Goal: Transaction & Acquisition: Purchase product/service

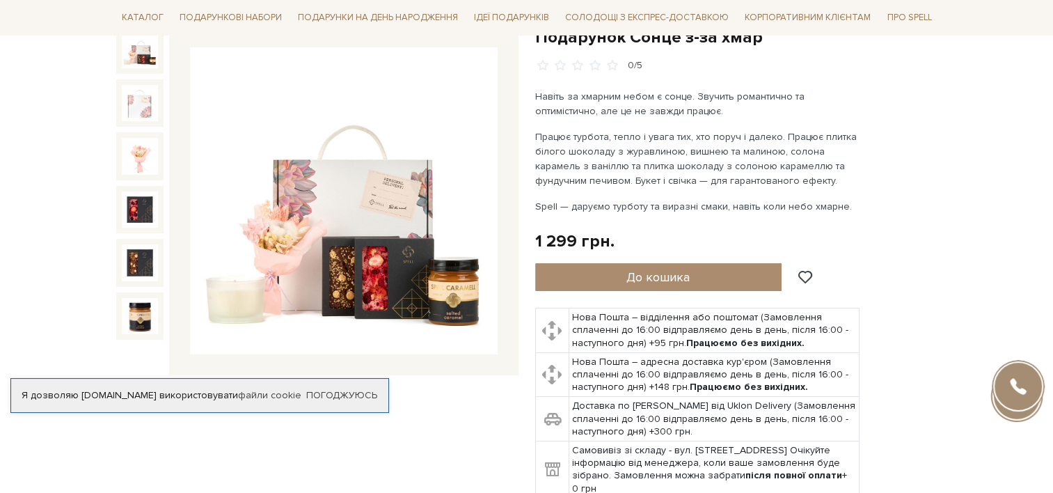
scroll to position [209, 0]
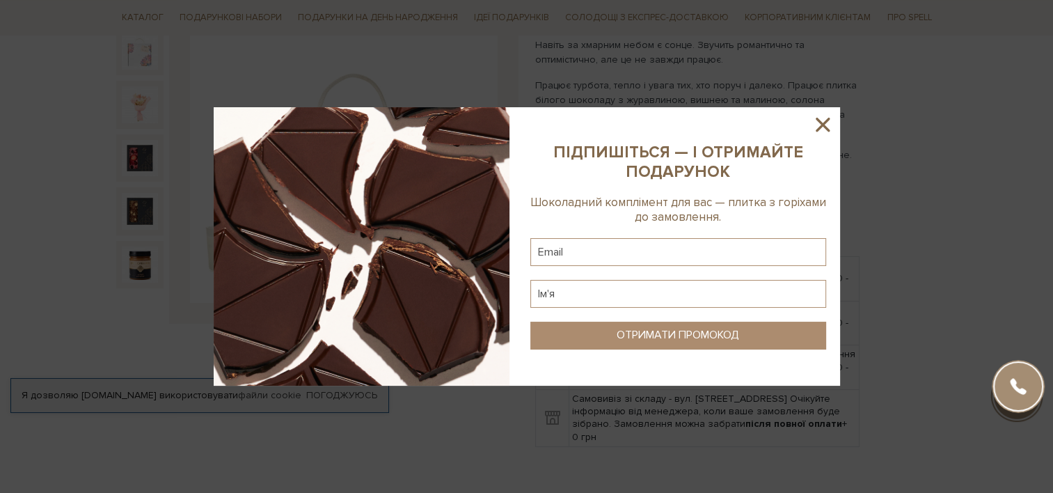
click at [105, 136] on div at bounding box center [526, 246] width 1053 height 493
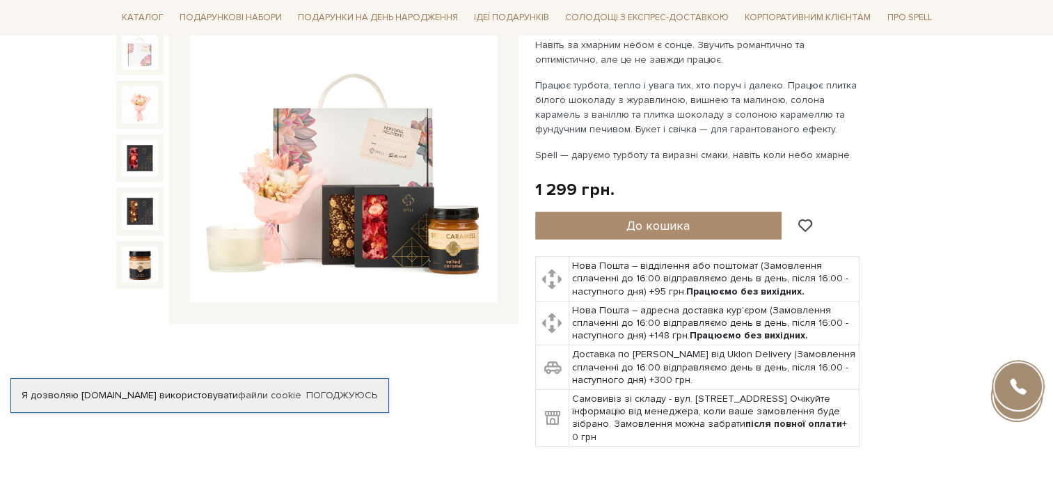
click at [409, 234] on img at bounding box center [344, 150] width 308 height 308
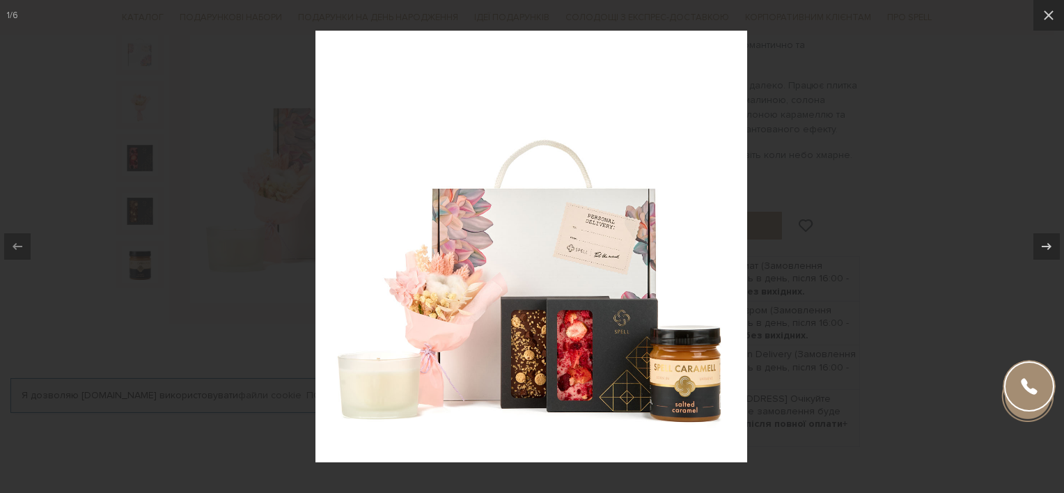
click at [588, 368] on img at bounding box center [531, 247] width 432 height 432
click at [654, 369] on img at bounding box center [531, 247] width 432 height 432
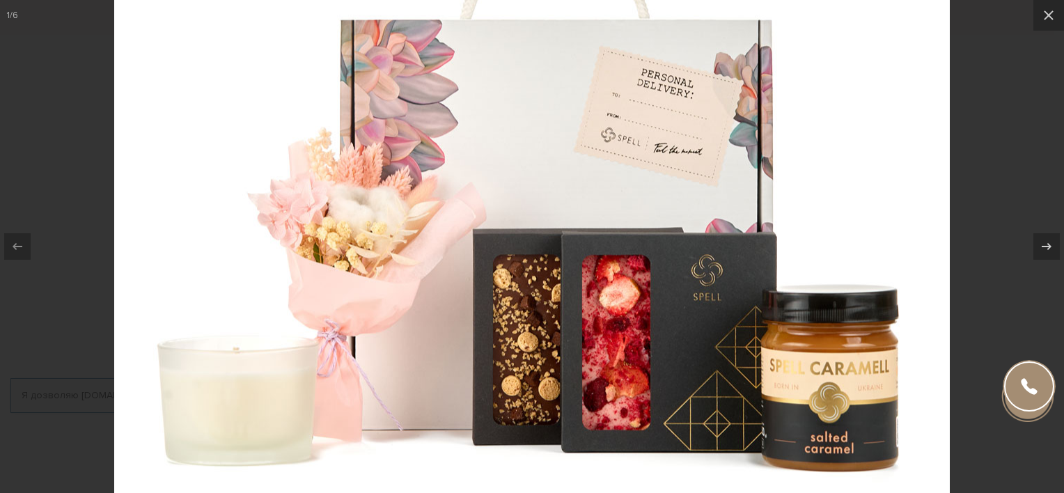
click at [978, 212] on div at bounding box center [532, 246] width 1064 height 493
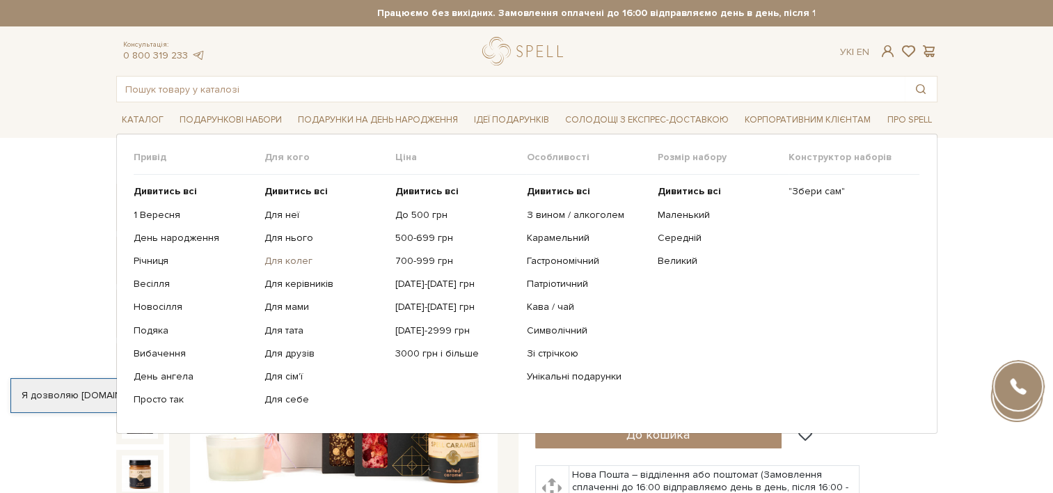
click at [284, 255] on link "Для колег" at bounding box center [325, 261] width 120 height 13
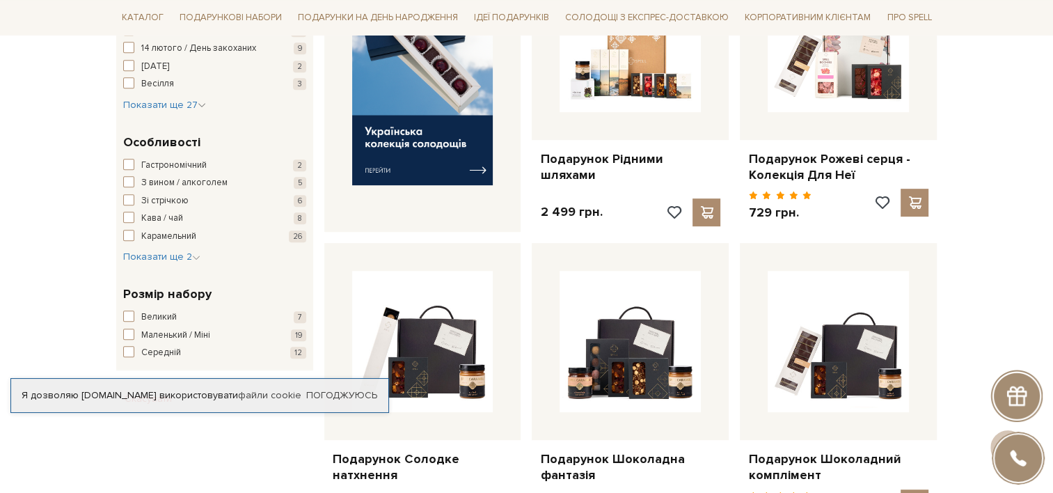
scroll to position [627, 0]
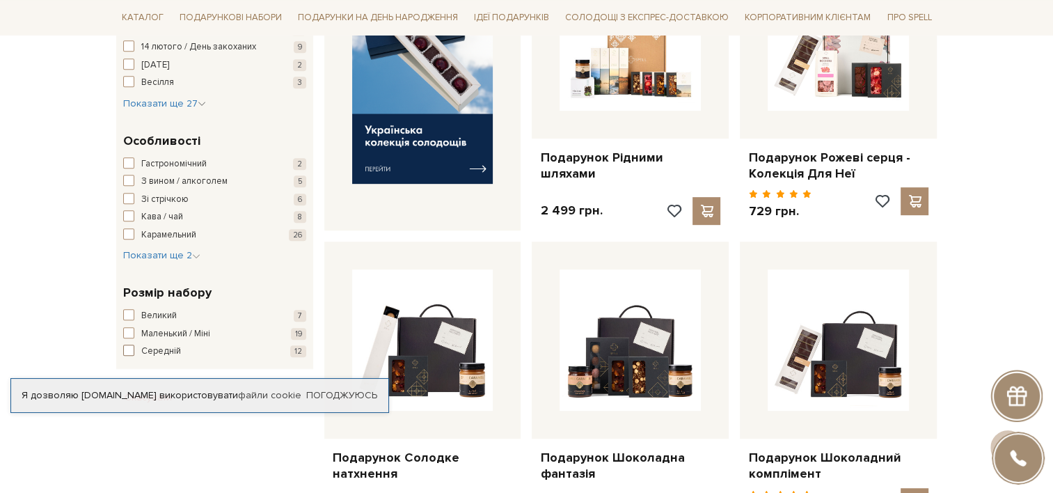
click at [159, 345] on span "Середній" at bounding box center [161, 352] width 40 height 14
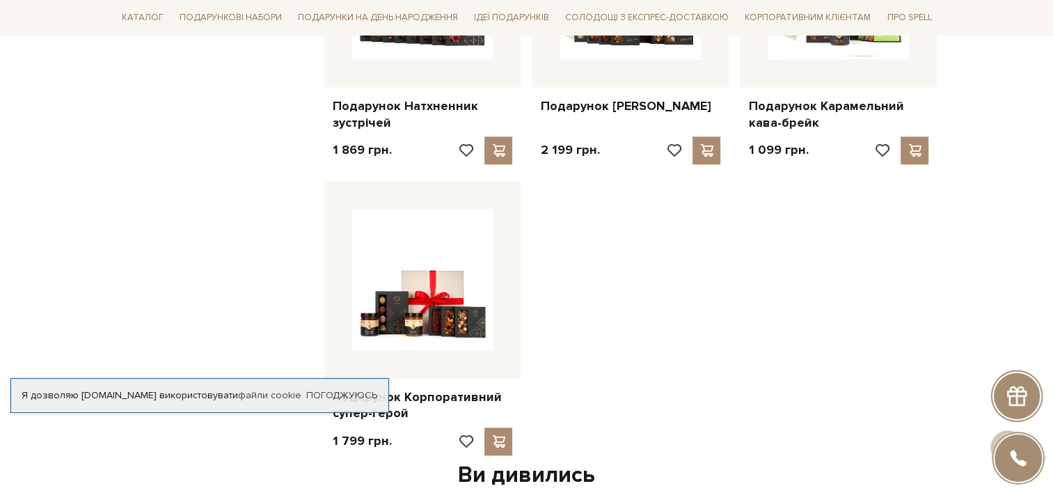
scroll to position [1114, 0]
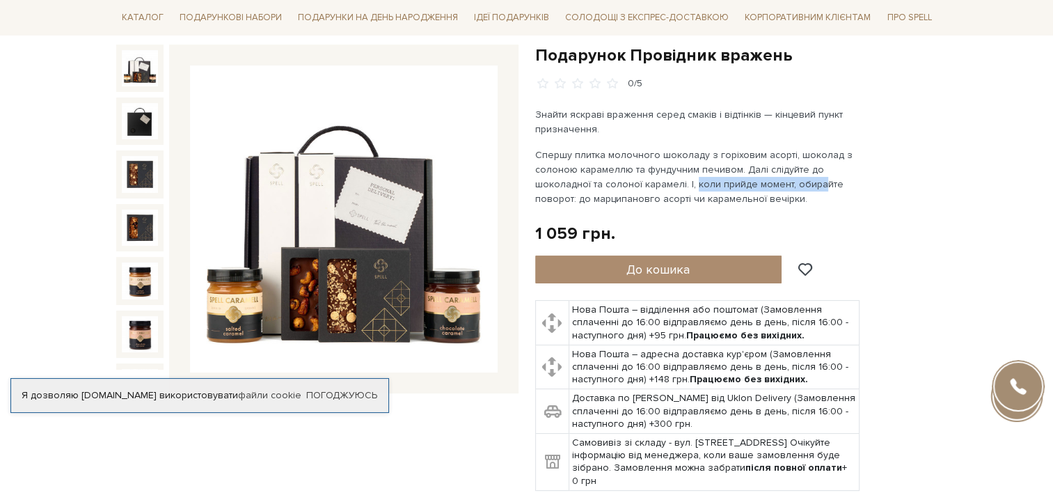
drag, startPoint x: 688, startPoint y: 182, endPoint x: 810, endPoint y: 185, distance: 122.6
click at [810, 184] on p "Спершу плитка молочного шоколаду з горіховим асорті, шоколад з солоною карамелл…" at bounding box center [698, 177] width 327 height 58
drag, startPoint x: 810, startPoint y: 185, endPoint x: 652, endPoint y: 214, distance: 161.5
click at [668, 211] on div "Подарунок Провідник вражень 0/5" at bounding box center [736, 268] width 402 height 446
click at [125, 68] on img at bounding box center [140, 68] width 36 height 36
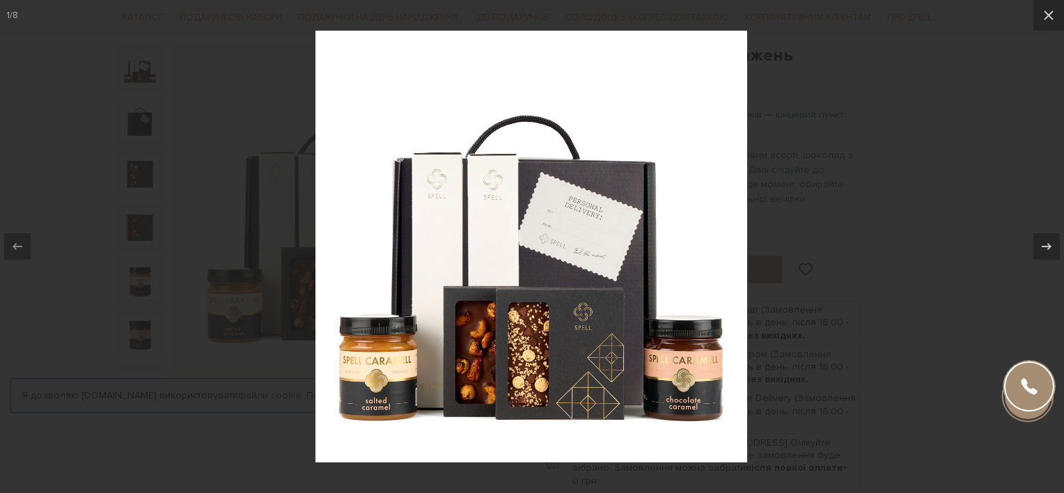
click at [816, 261] on div at bounding box center [532, 246] width 1064 height 493
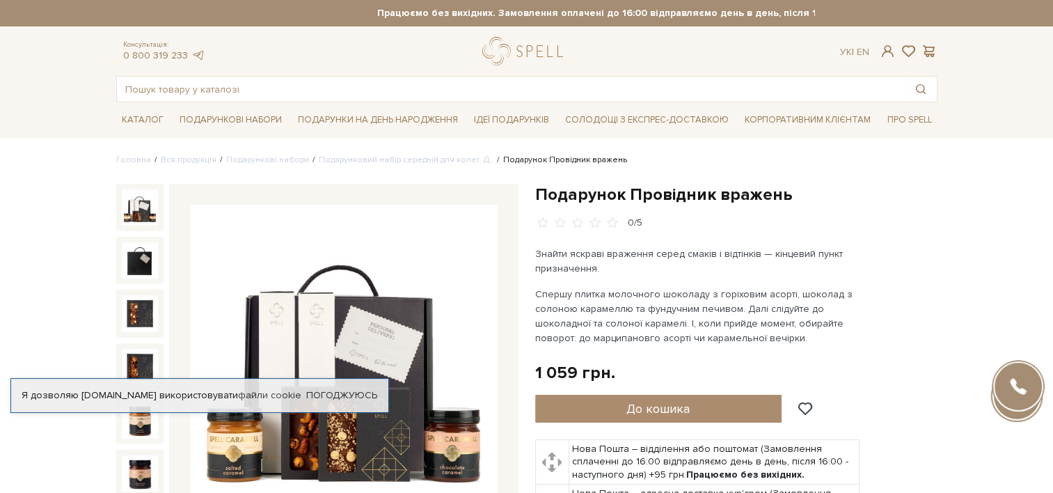
drag, startPoint x: 1014, startPoint y: 228, endPoint x: 997, endPoint y: 228, distance: 16.7
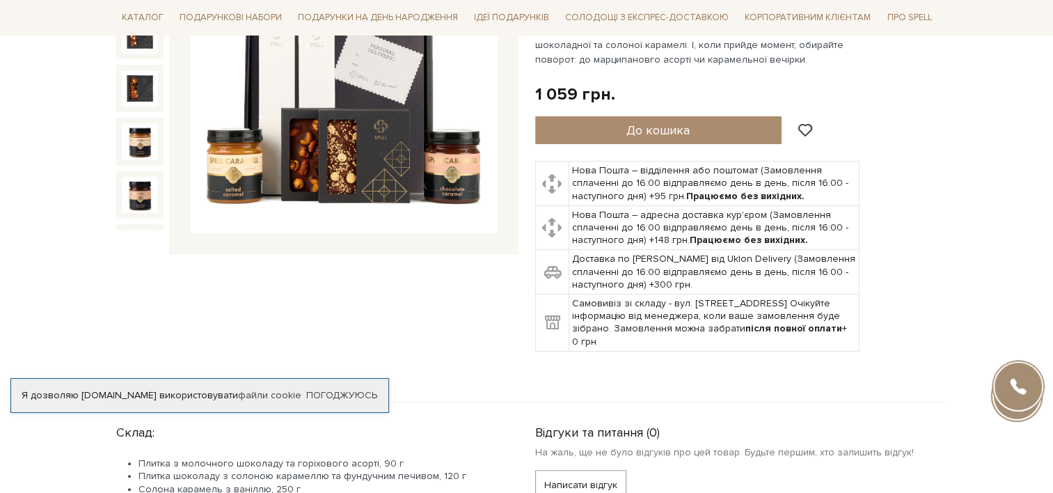
scroll to position [487, 0]
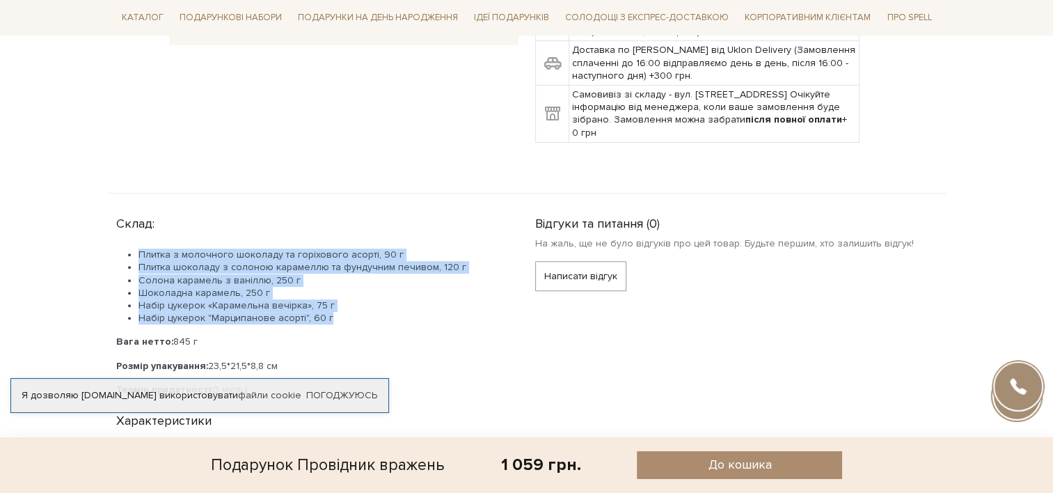
drag, startPoint x: 173, startPoint y: 283, endPoint x: 352, endPoint y: 312, distance: 181.9
click at [352, 312] on ul "Плитка з молочного шоколаду та горіхового асорті, 90 г Плитка шоколаду з солоно…" at bounding box center [309, 287] width 386 height 76
click at [352, 312] on li "Набір цукерок "Марципанове асорті", 60 г" at bounding box center [320, 318] width 363 height 13
click at [339, 313] on li "Набір цукерок "Марципанове асорті", 60 г" at bounding box center [320, 318] width 363 height 13
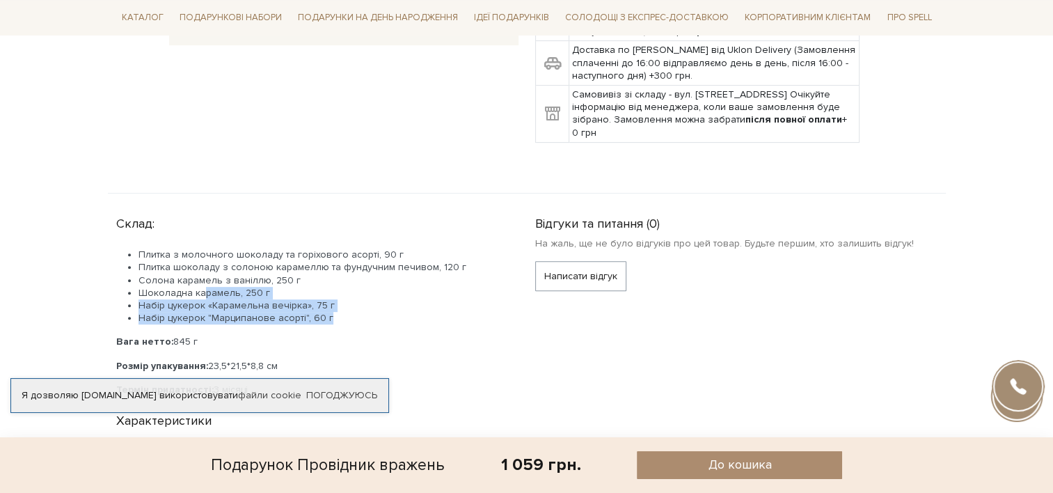
drag, startPoint x: 324, startPoint y: 314, endPoint x: 202, endPoint y: 293, distance: 124.3
click at [202, 293] on ul "Плитка з молочного шоколаду та горіхового асорті, 90 г Плитка шоколаду з солоно…" at bounding box center [309, 287] width 386 height 76
click at [202, 293] on li "Шоколадна карамель, 250 г" at bounding box center [320, 293] width 363 height 13
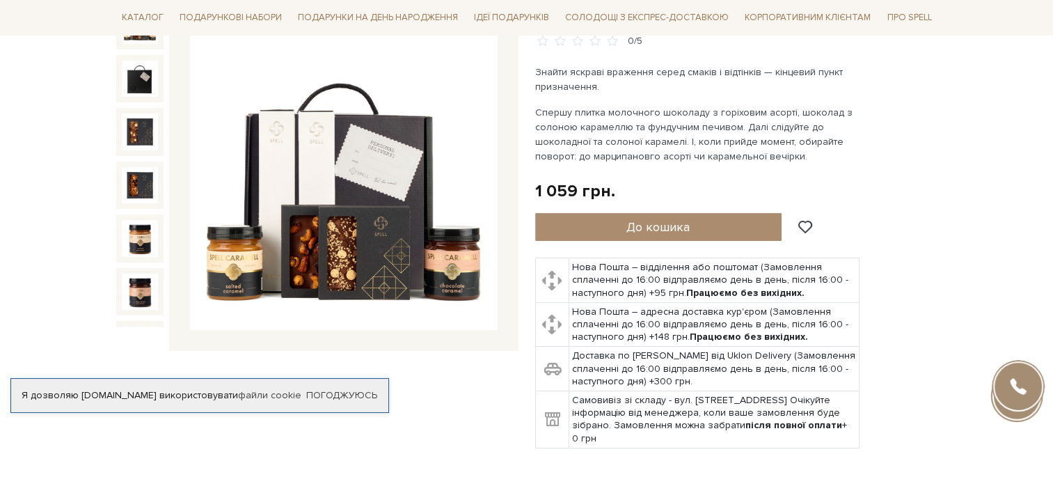
scroll to position [0, 0]
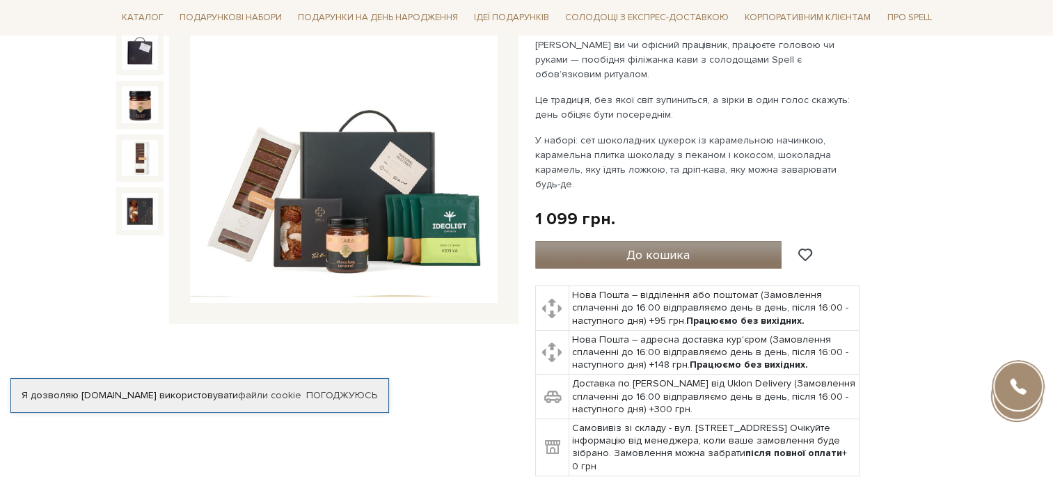
scroll to position [139, 0]
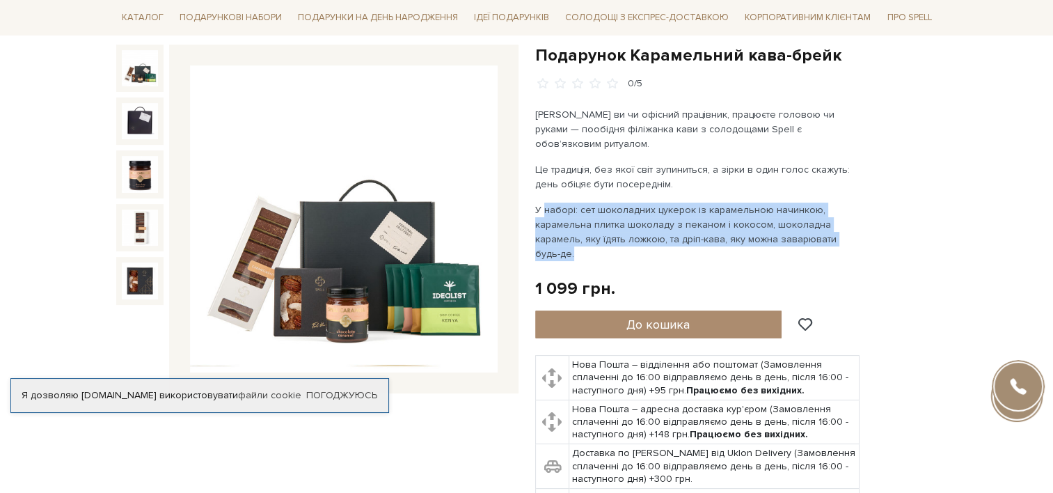
drag, startPoint x: 543, startPoint y: 196, endPoint x: 598, endPoint y: 236, distance: 67.8
click at [598, 236] on p "У наборі: сет шоколадних цукерок із карамельною начинкою, карамельна плитка шок…" at bounding box center [698, 232] width 327 height 58
click at [653, 231] on p "У наборі: сет шоколадних цукерок із карамельною начинкою, карамельна плитка шок…" at bounding box center [698, 232] width 327 height 58
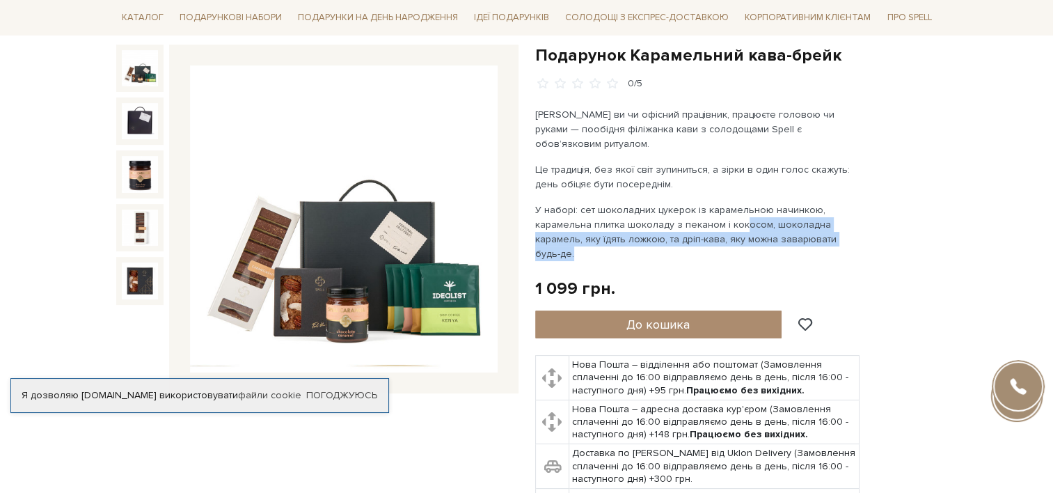
drag, startPoint x: 659, startPoint y: 231, endPoint x: 737, endPoint y: 212, distance: 80.9
click at [737, 212] on p "У наборі: сет шоколадних цукерок із карамельною начинкою, карамельна плитка шок…" at bounding box center [698, 232] width 327 height 58
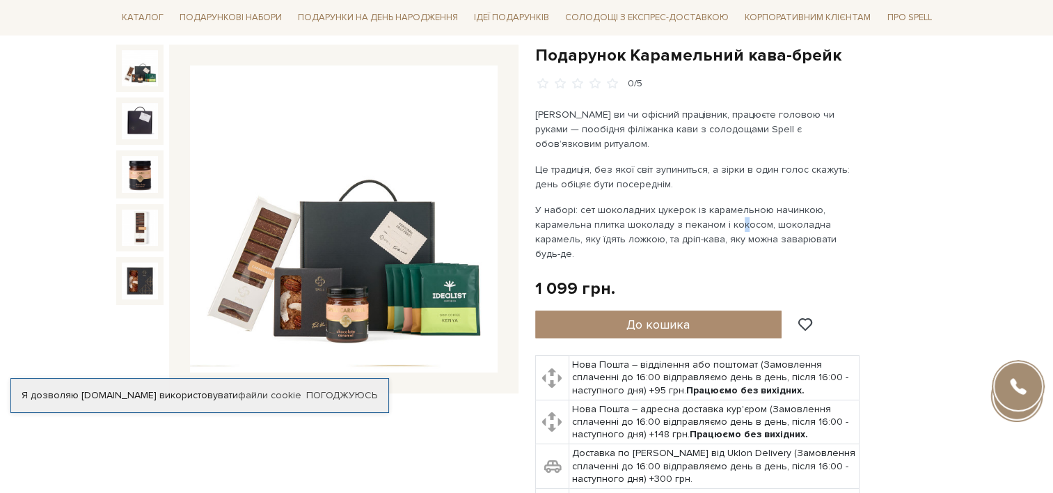
click at [737, 212] on p "У наборі: сет шоколадних цукерок із карамельною начинкою, карамельна плитка шок…" at bounding box center [698, 232] width 327 height 58
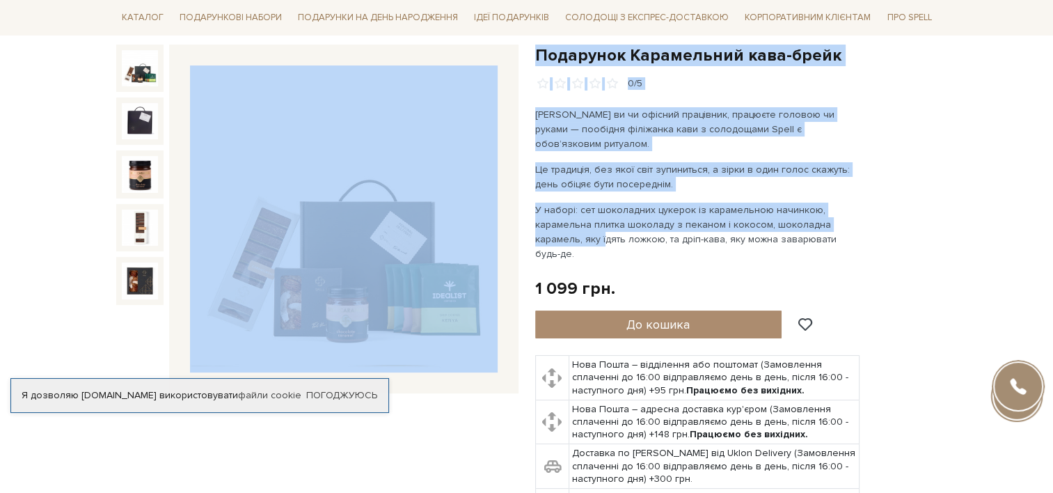
drag, startPoint x: 737, startPoint y: 212, endPoint x: 603, endPoint y: 223, distance: 134.8
click at [603, 223] on div "Подарунок Карамельний кава-брейк" at bounding box center [527, 321] width 838 height 552
click at [603, 223] on p "У наборі: сет шоколадних цукерок із карамельною начинкою, карамельна плитка шок…" at bounding box center [698, 232] width 327 height 58
drag, startPoint x: 603, startPoint y: 223, endPoint x: 645, endPoint y: 223, distance: 41.8
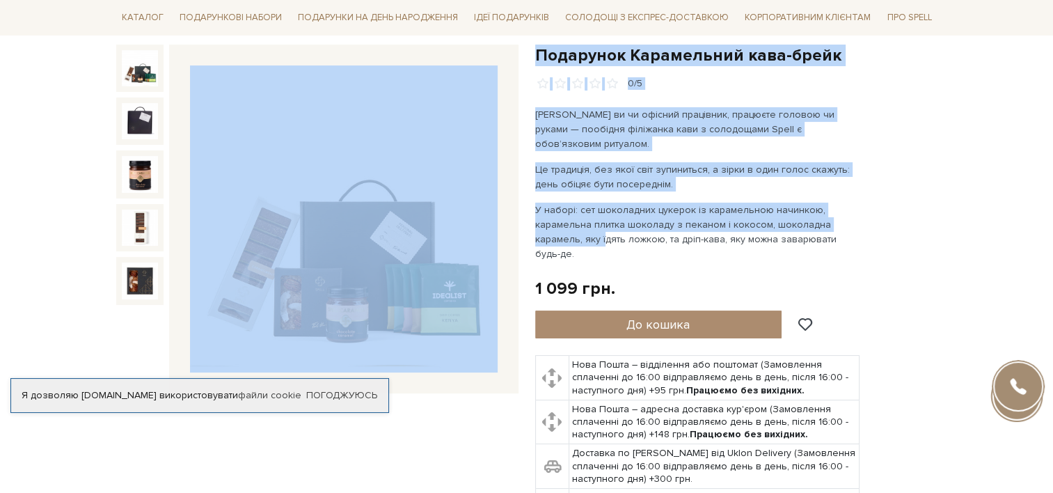
click at [645, 223] on p "У наборі: сет шоколадних цукерок із карамельною начинкою, карамельна плитка шок…" at bounding box center [698, 232] width 327 height 58
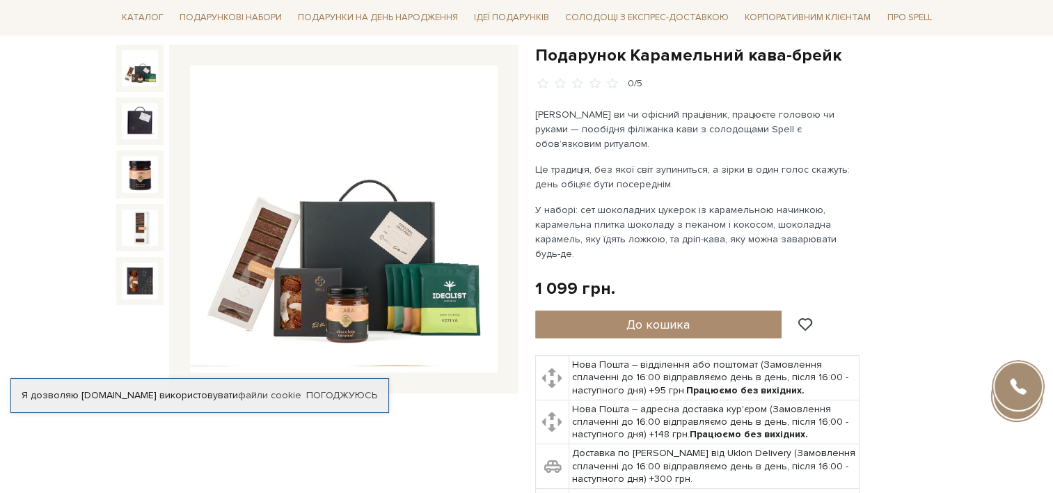
click at [815, 243] on p "У наборі: сет шоколадних цукерок із карамельною начинкою, карамельна плитка шок…" at bounding box center [698, 232] width 327 height 58
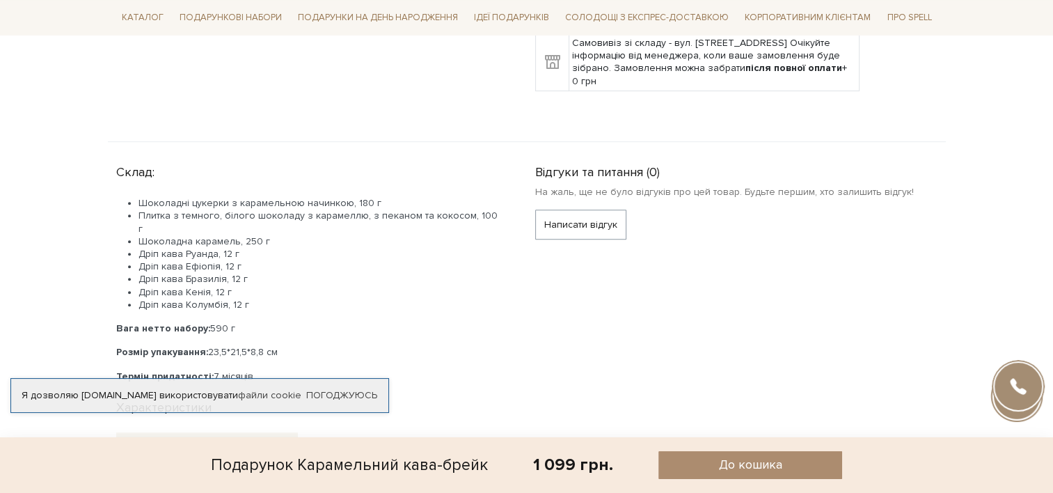
scroll to position [209, 0]
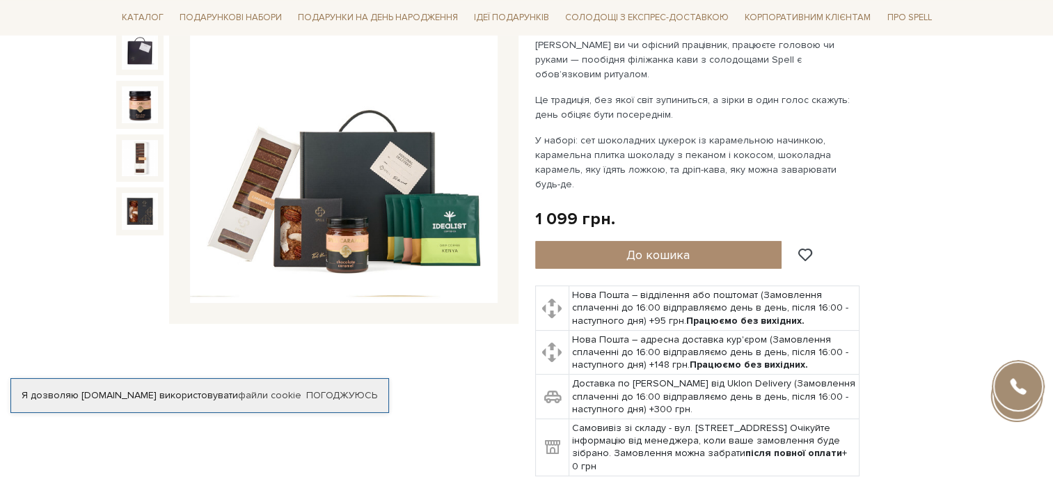
drag, startPoint x: 907, startPoint y: 164, endPoint x: 870, endPoint y: 164, distance: 36.9
click at [907, 164] on div "Подарунок Карамельний кава-брейк 0/5" at bounding box center [736, 225] width 402 height 501
